Goal: Task Accomplishment & Management: Use online tool/utility

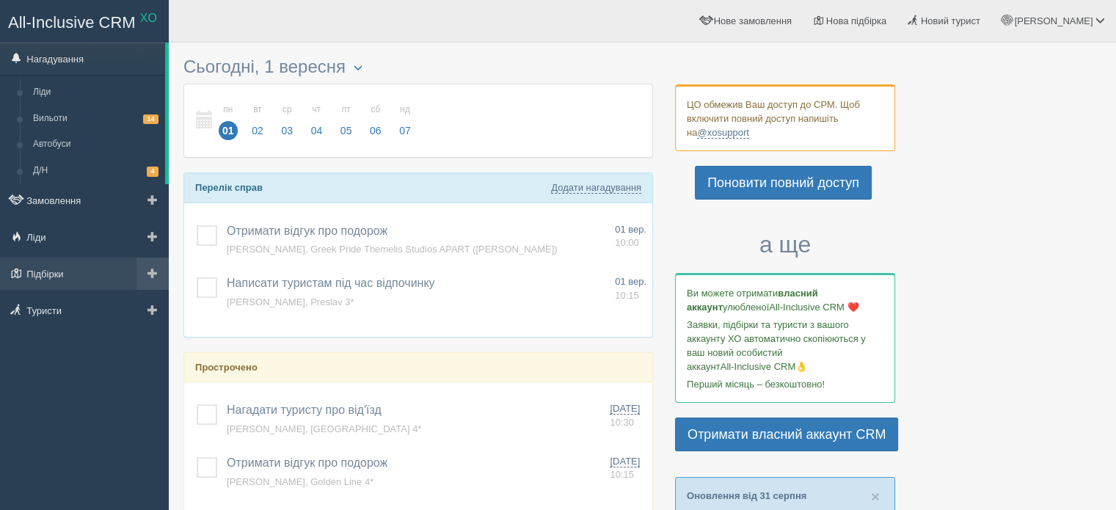
click at [154, 268] on span at bounding box center [153, 273] width 10 height 10
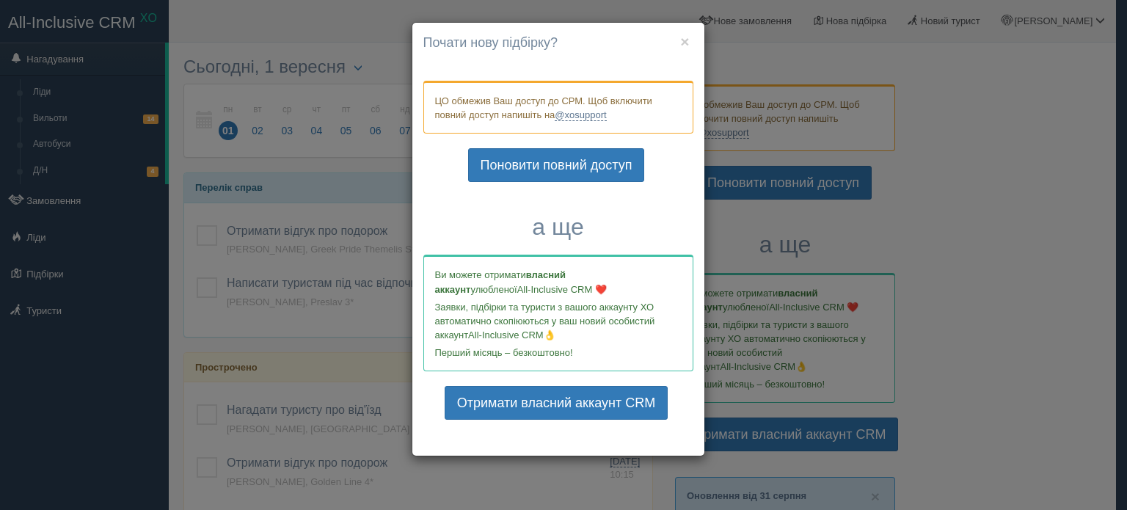
click at [677, 46] on h4 "Почати нову підбірку?" at bounding box center [559, 43] width 270 height 19
click at [683, 42] on button "×" at bounding box center [684, 41] width 9 height 15
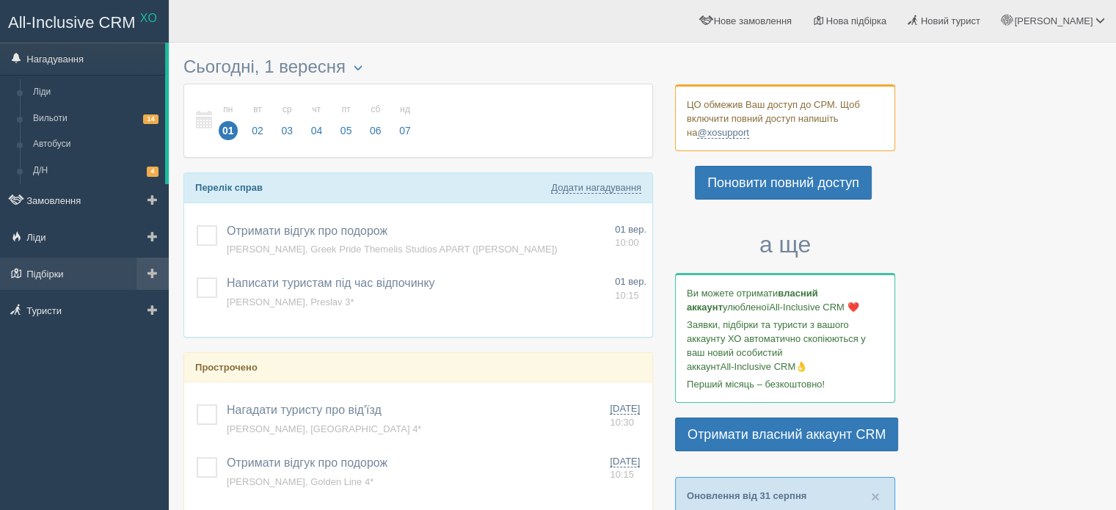
click at [148, 275] on span at bounding box center [153, 273] width 10 height 10
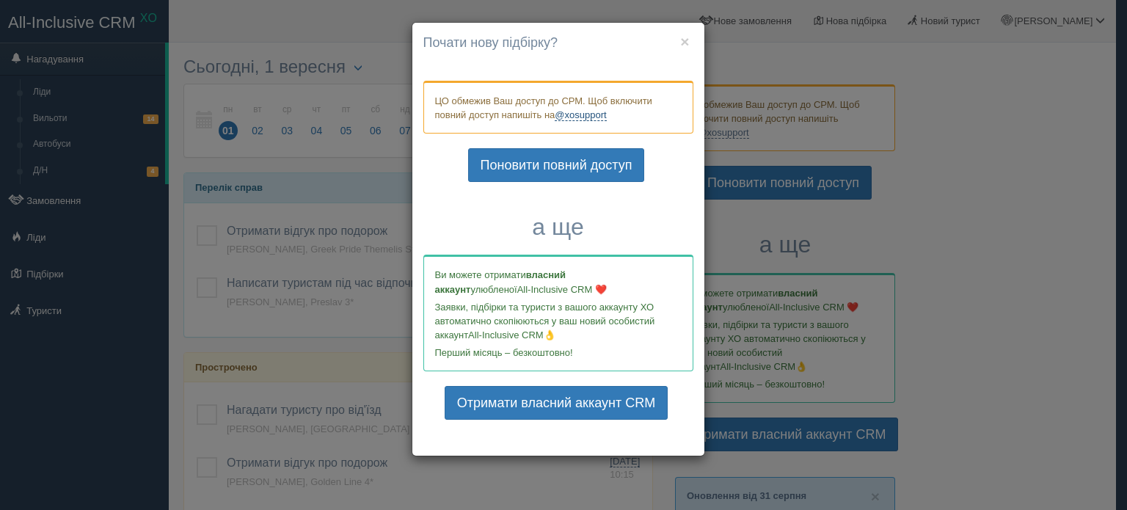
click at [589, 112] on link "@xosupport" at bounding box center [580, 115] width 51 height 12
click at [684, 43] on button "×" at bounding box center [684, 41] width 9 height 15
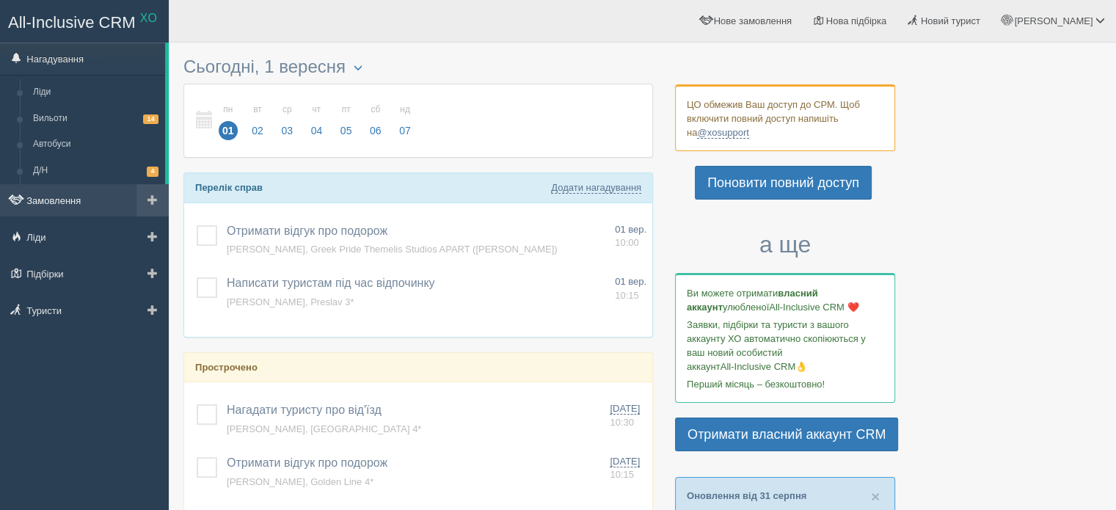
click at [103, 213] on link "Замовлення" at bounding box center [84, 200] width 169 height 32
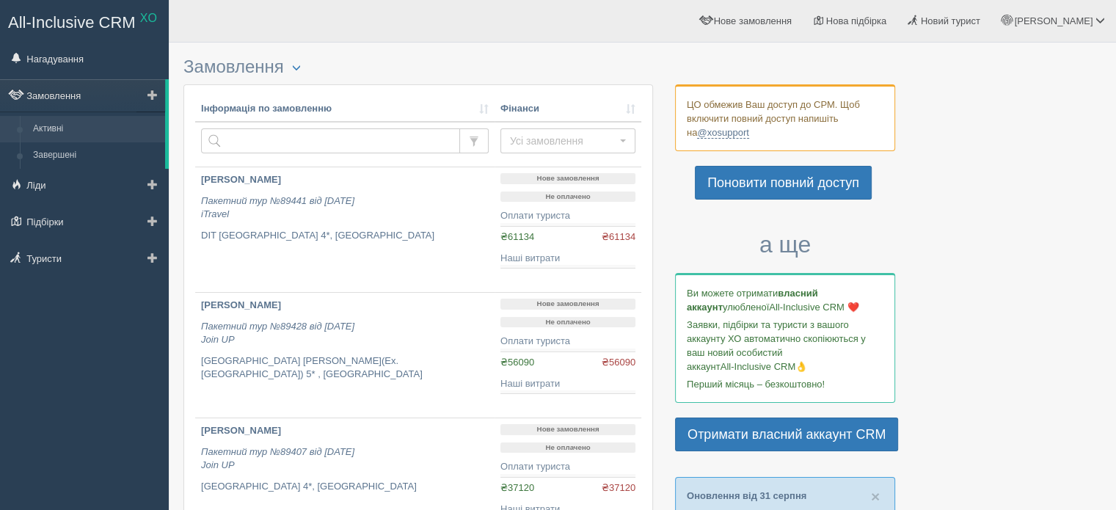
click at [158, 90] on link at bounding box center [151, 95] width 29 height 32
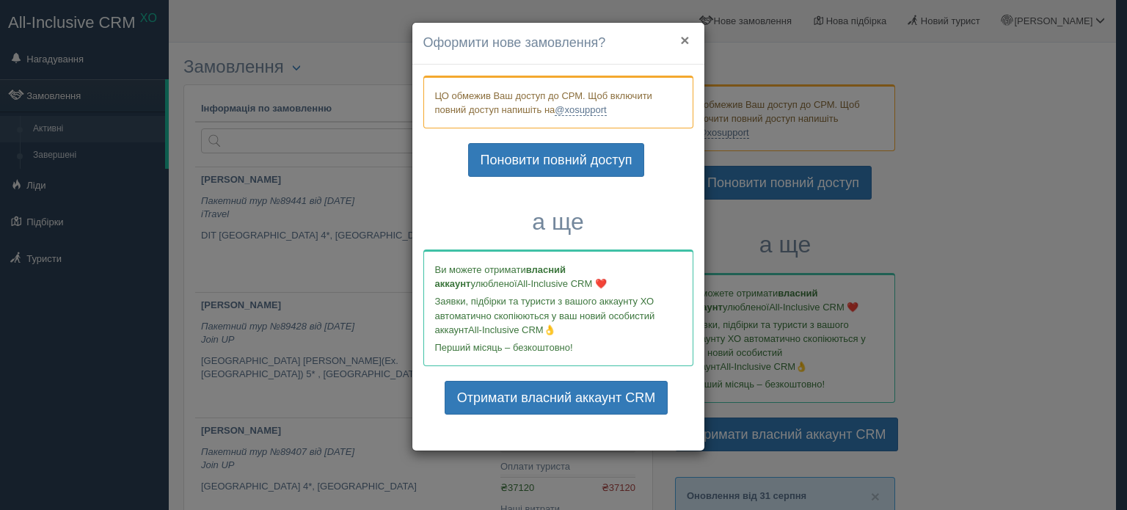
click at [683, 37] on button "×" at bounding box center [684, 39] width 9 height 15
